Goal: Navigation & Orientation: Find specific page/section

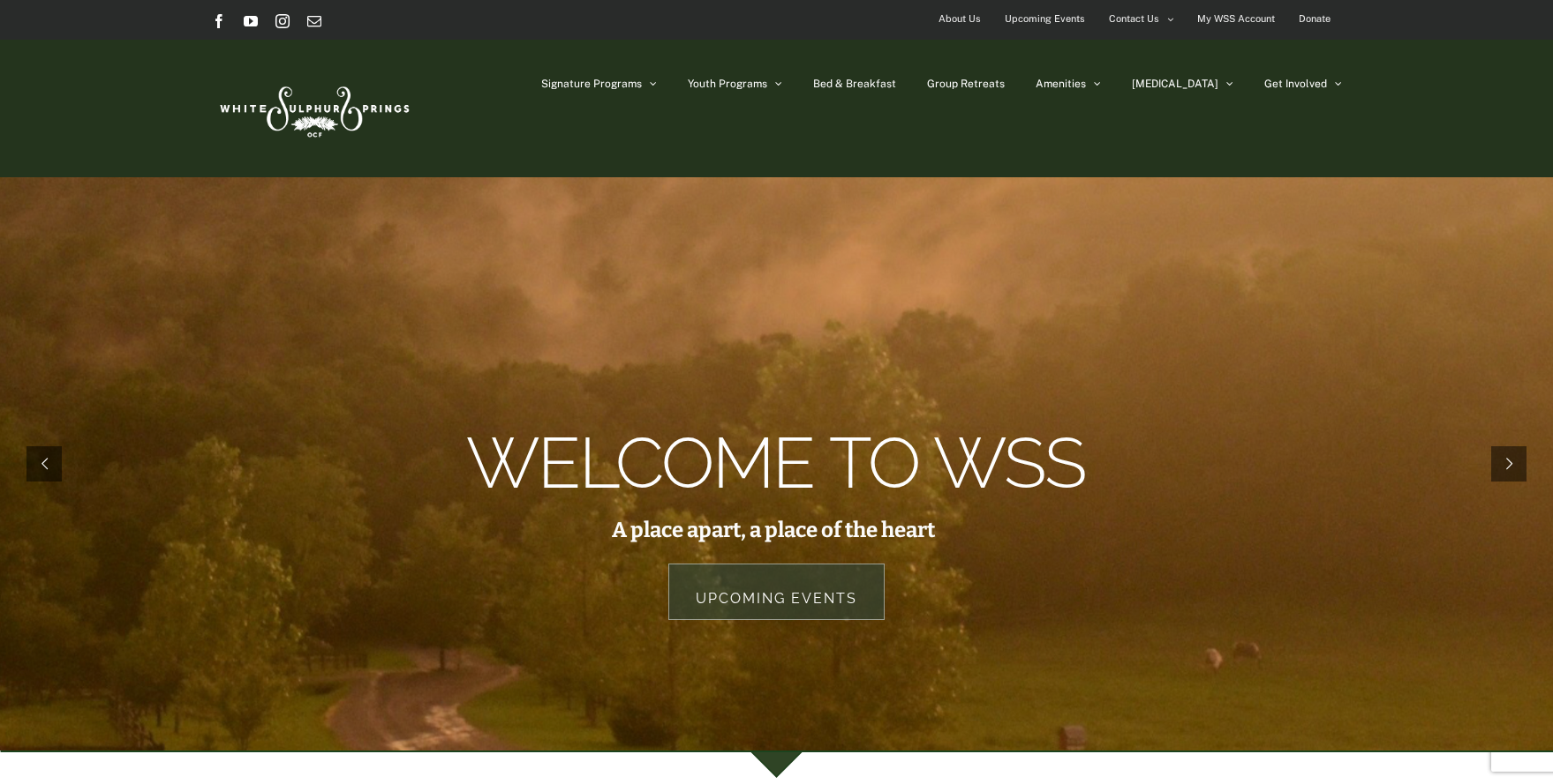
click at [761, 591] on link "Upcoming Events" at bounding box center [776, 592] width 216 height 57
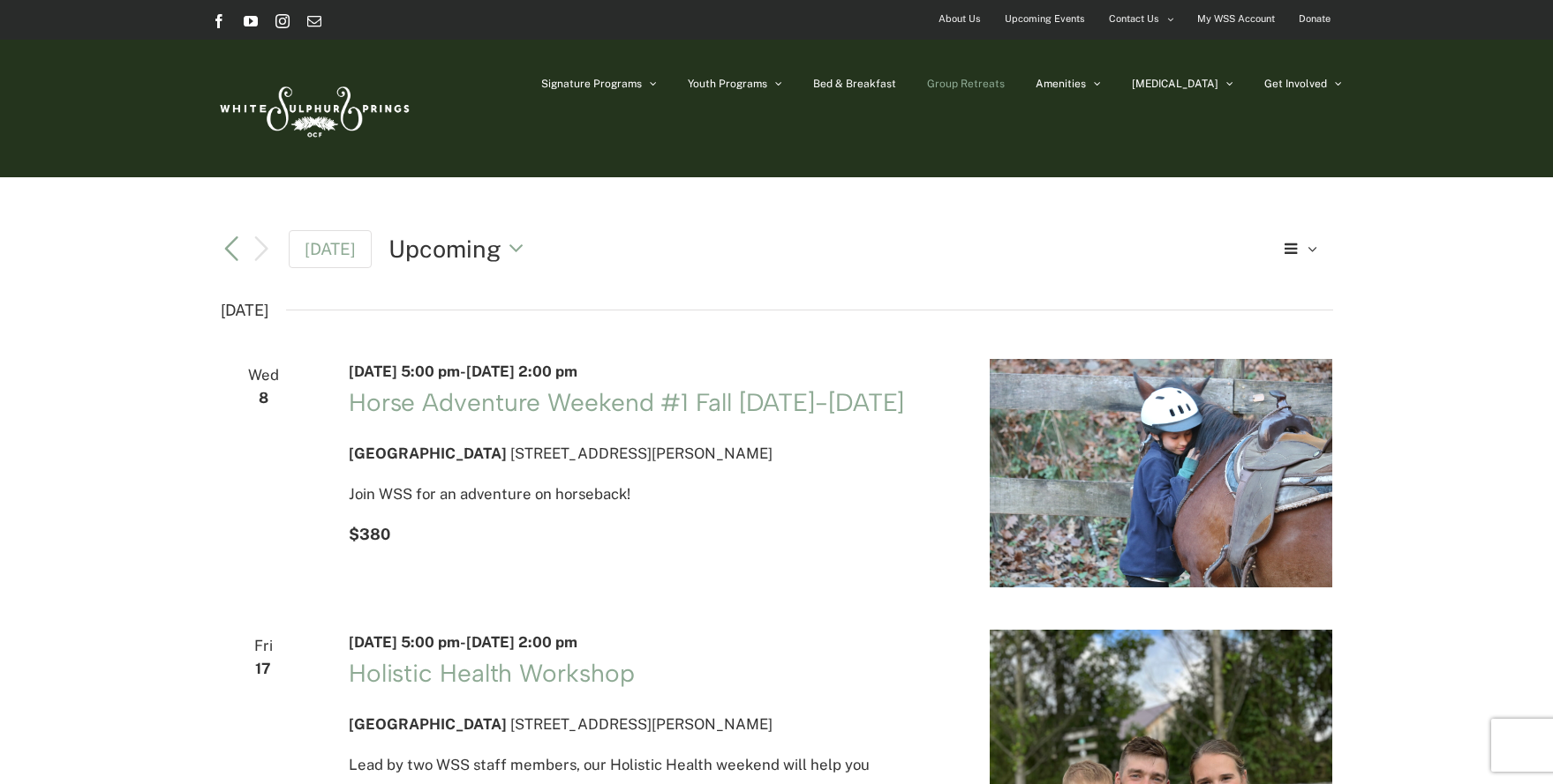
click at [1004, 81] on span "Group Retreats" at bounding box center [965, 84] width 78 height 11
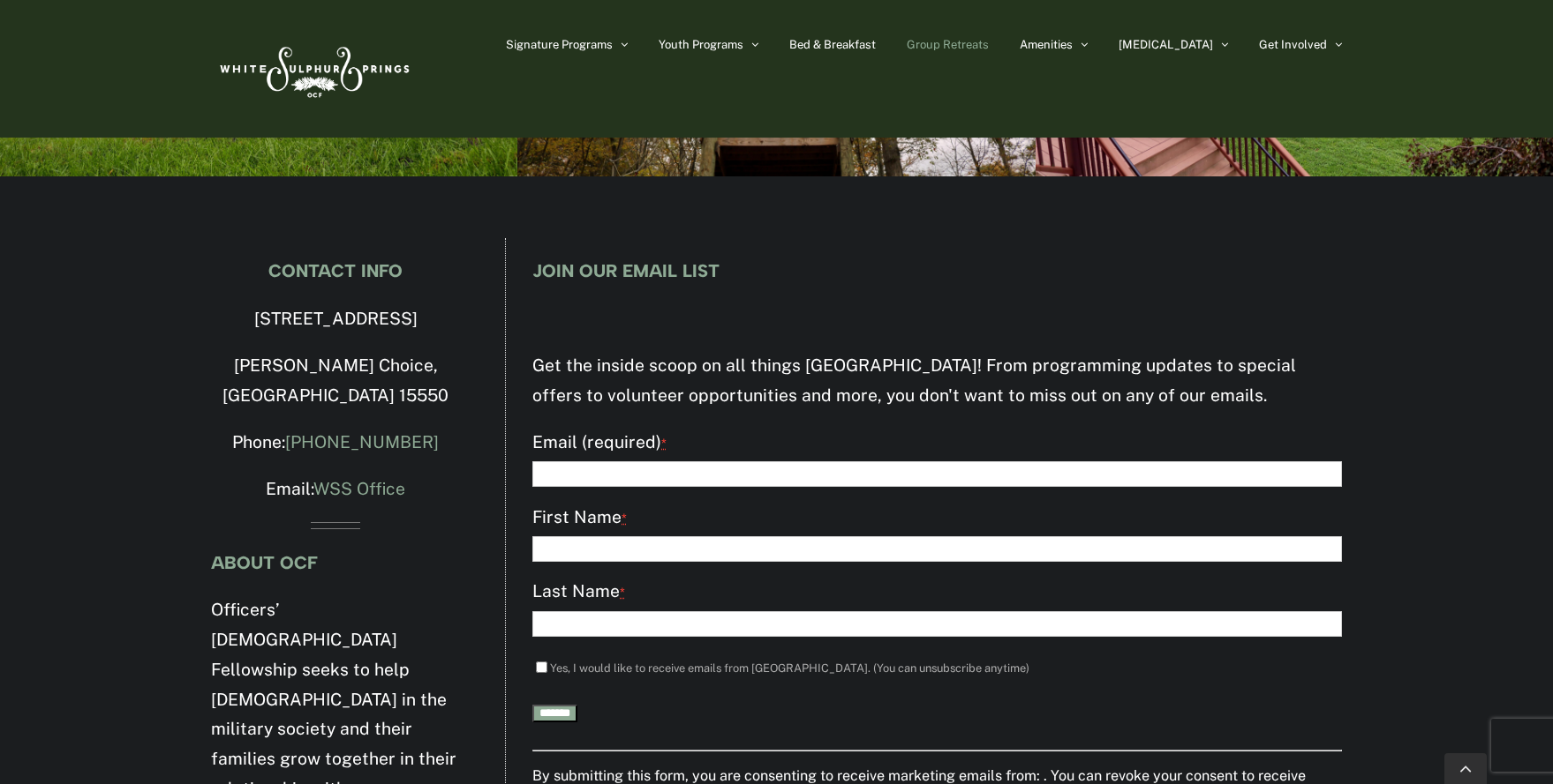
scroll to position [5523, 0]
